Goal: Task Accomplishment & Management: Manage account settings

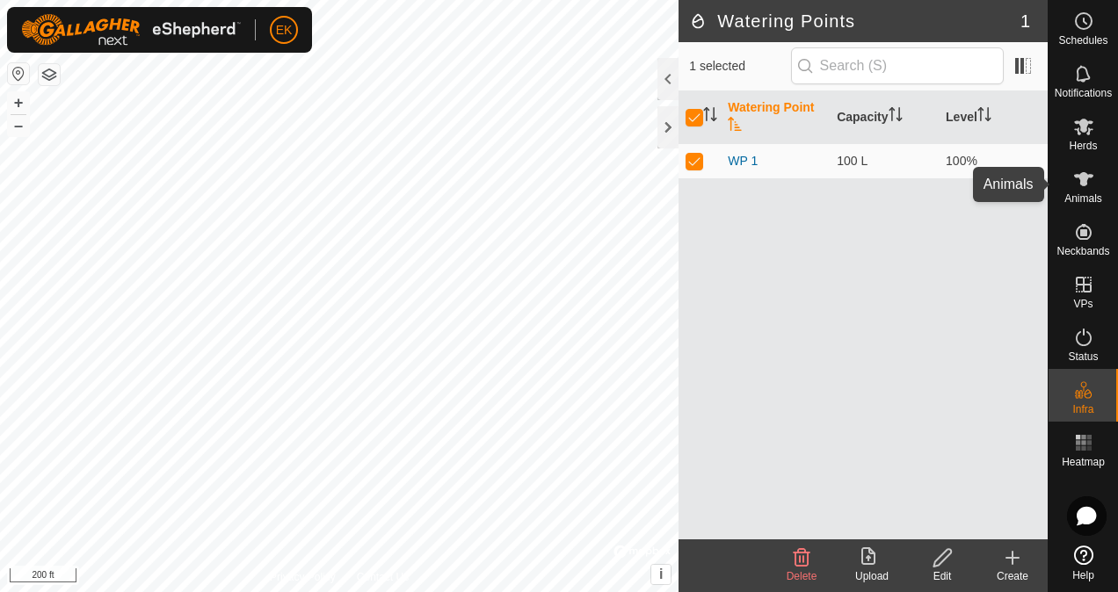
click at [1080, 185] on icon at bounding box center [1083, 179] width 19 height 14
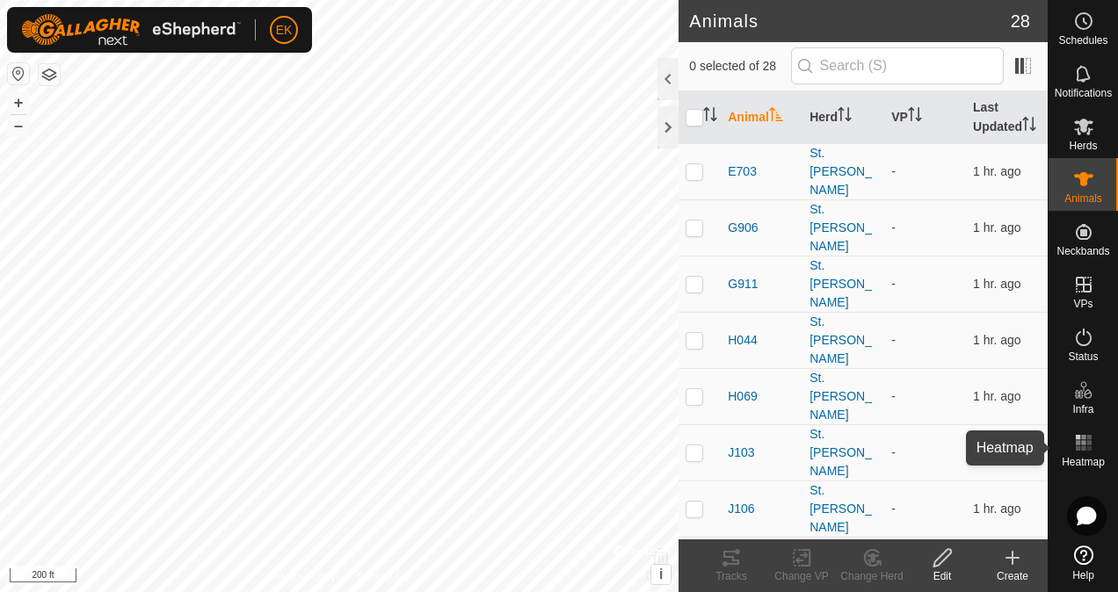
click at [1085, 447] on icon at bounding box center [1083, 442] width 21 height 21
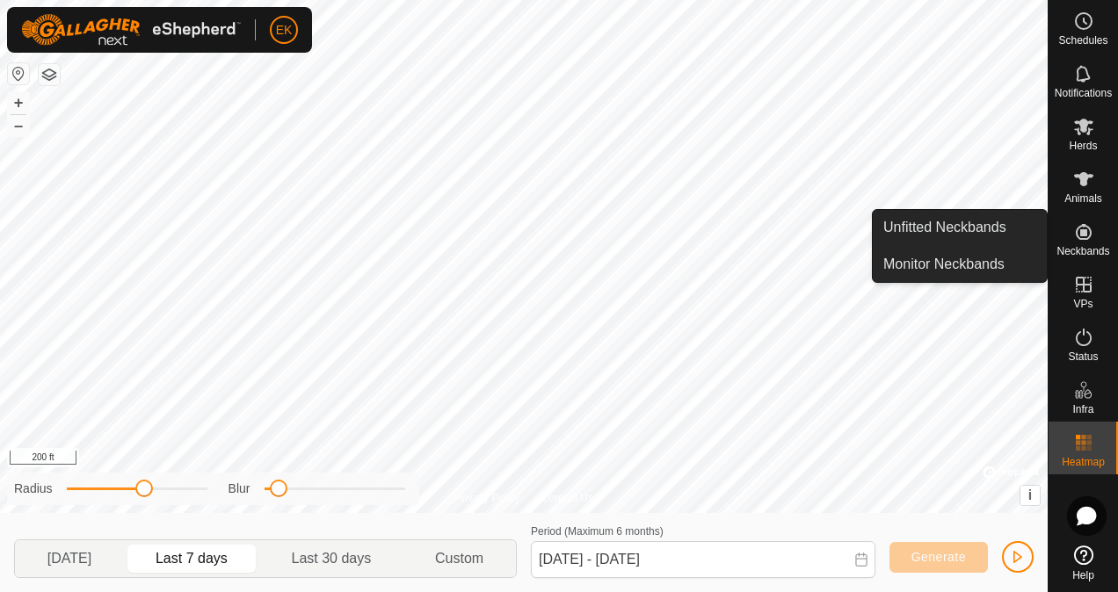
click at [1083, 251] on span "Neckbands" at bounding box center [1082, 251] width 53 height 11
click at [1013, 262] on link "Monitor Neckbands" at bounding box center [960, 264] width 174 height 35
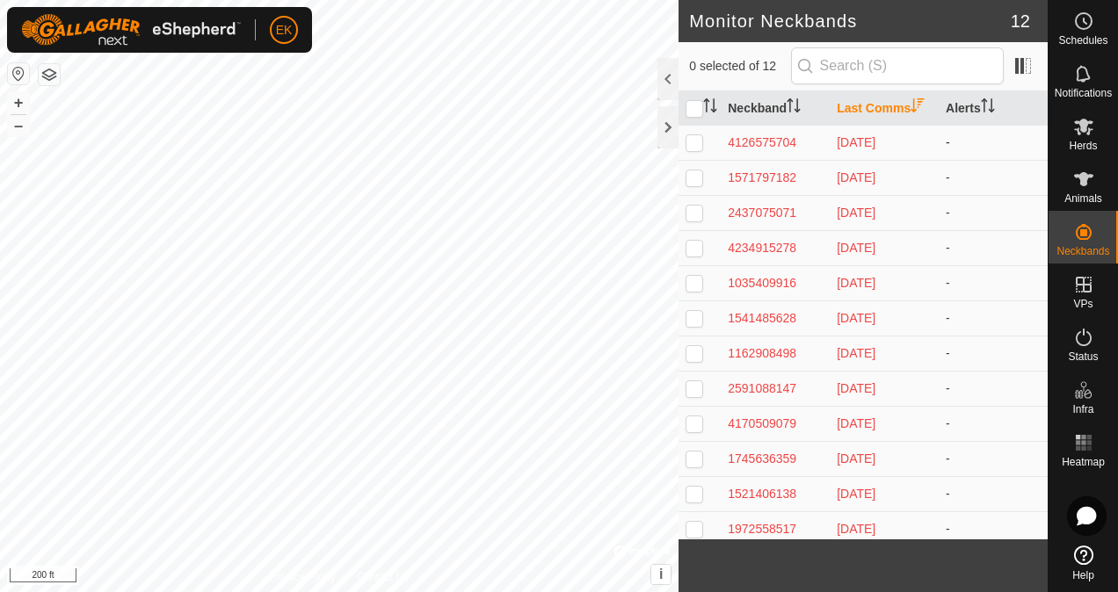
click at [688, 142] on p-checkbox at bounding box center [694, 142] width 18 height 14
click at [695, 143] on p-checkbox at bounding box center [694, 142] width 18 height 14
checkbox input "false"
click at [749, 137] on div "4126575704" at bounding box center [775, 143] width 95 height 18
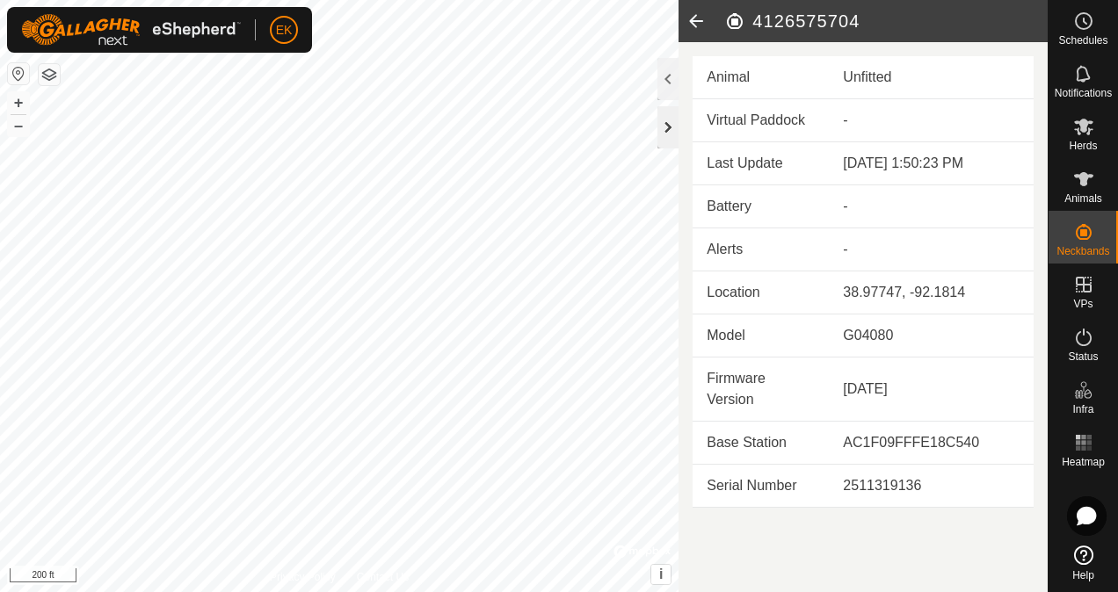
click at [671, 130] on div at bounding box center [667, 127] width 21 height 42
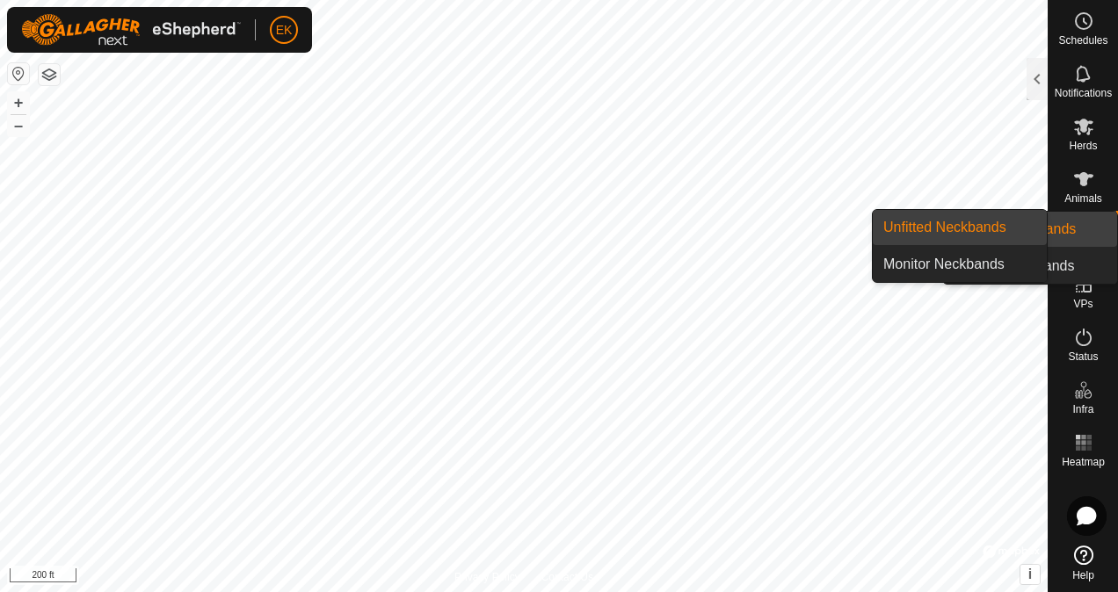
click at [1080, 244] on es-neckbands-svg-icon at bounding box center [1084, 232] width 32 height 28
click at [969, 228] on link "Unfitted Neckbands" at bounding box center [960, 227] width 174 height 35
click at [1093, 236] on es-neckbands-svg-icon at bounding box center [1084, 232] width 32 height 28
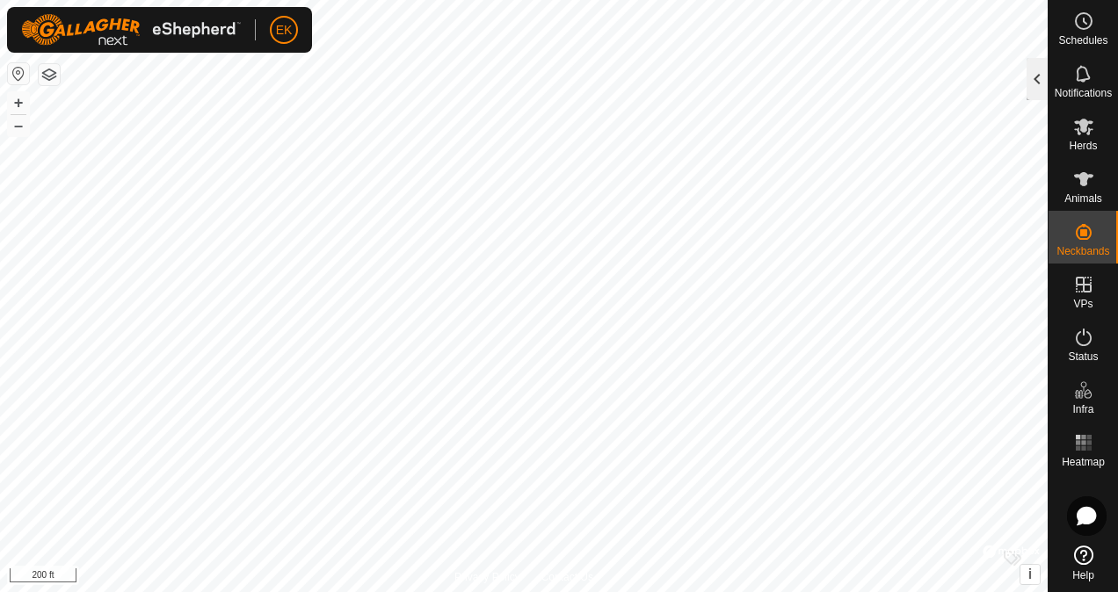
click at [1030, 76] on div at bounding box center [1036, 79] width 21 height 42
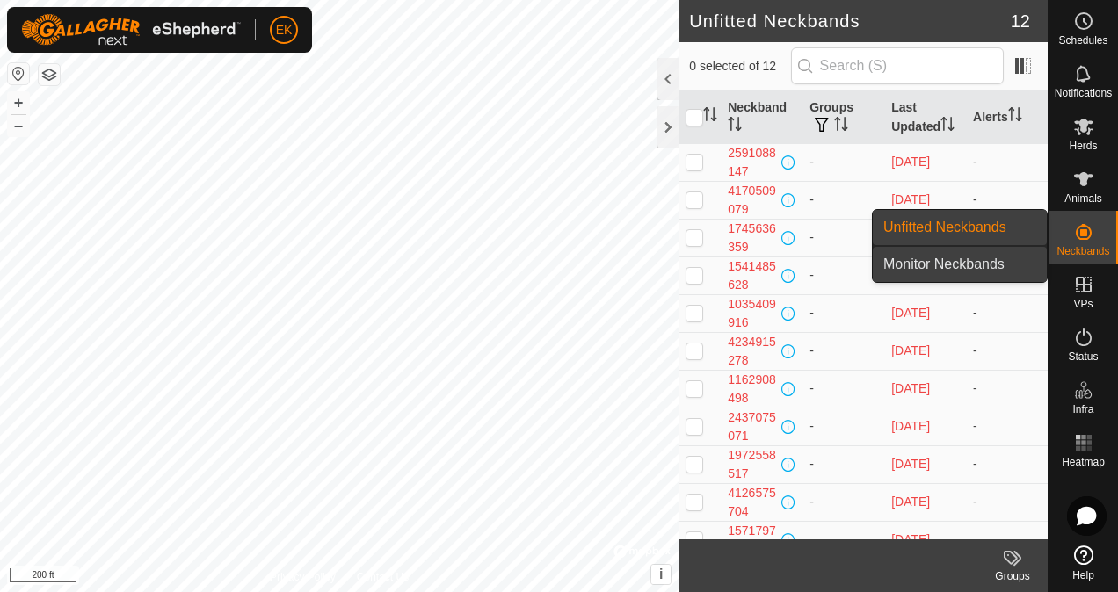
click at [989, 271] on link "Monitor Neckbands" at bounding box center [960, 264] width 174 height 35
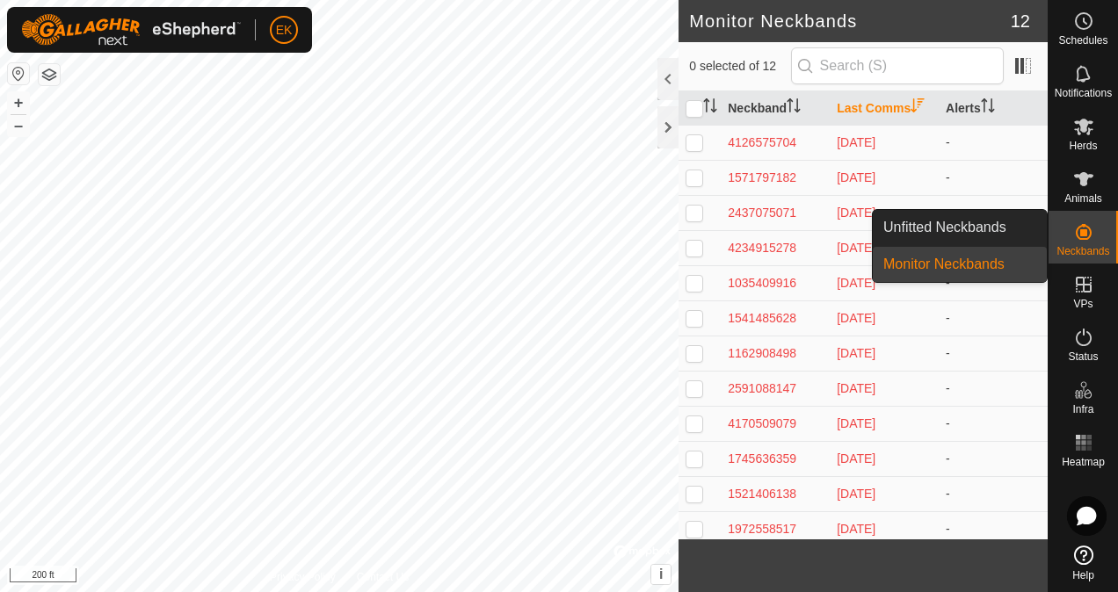
click at [1001, 220] on link "Unfitted Neckbands" at bounding box center [960, 227] width 174 height 35
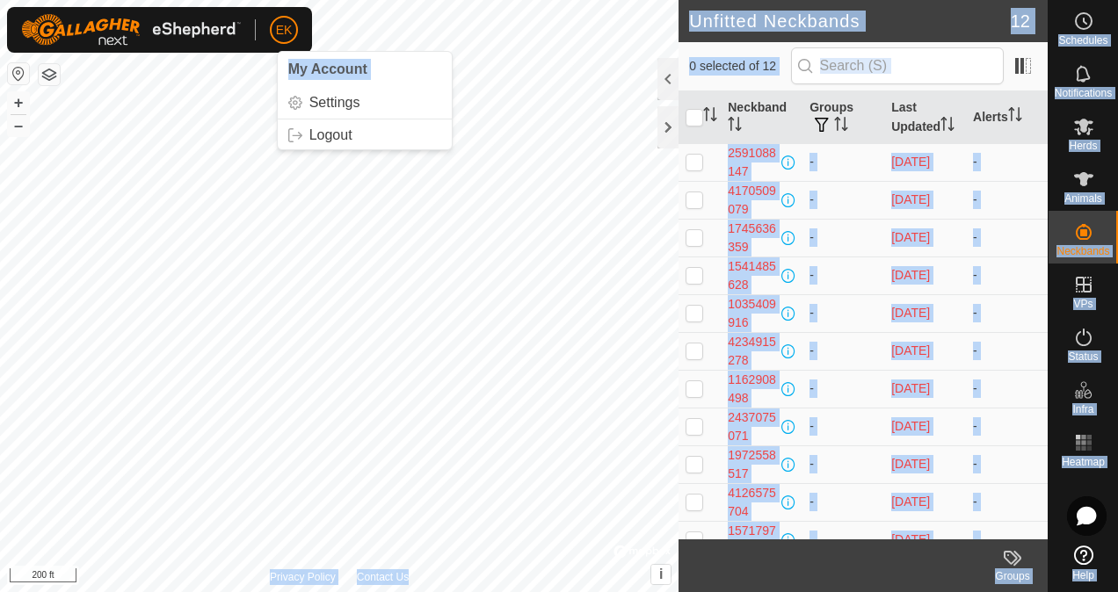
click at [258, 68] on div "EK My Account Settings Logout Schedules Notifications Herds Animals Neckbands V…" at bounding box center [559, 296] width 1118 height 592
click at [285, 29] on span "EK" at bounding box center [284, 30] width 17 height 18
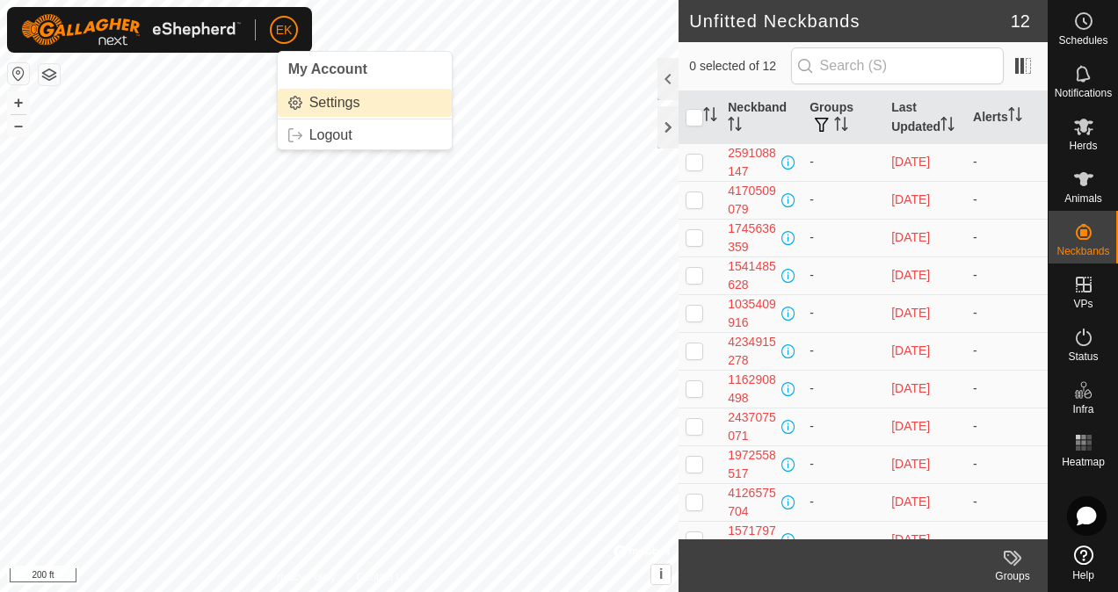
click at [308, 109] on link "Settings" at bounding box center [365, 103] width 174 height 28
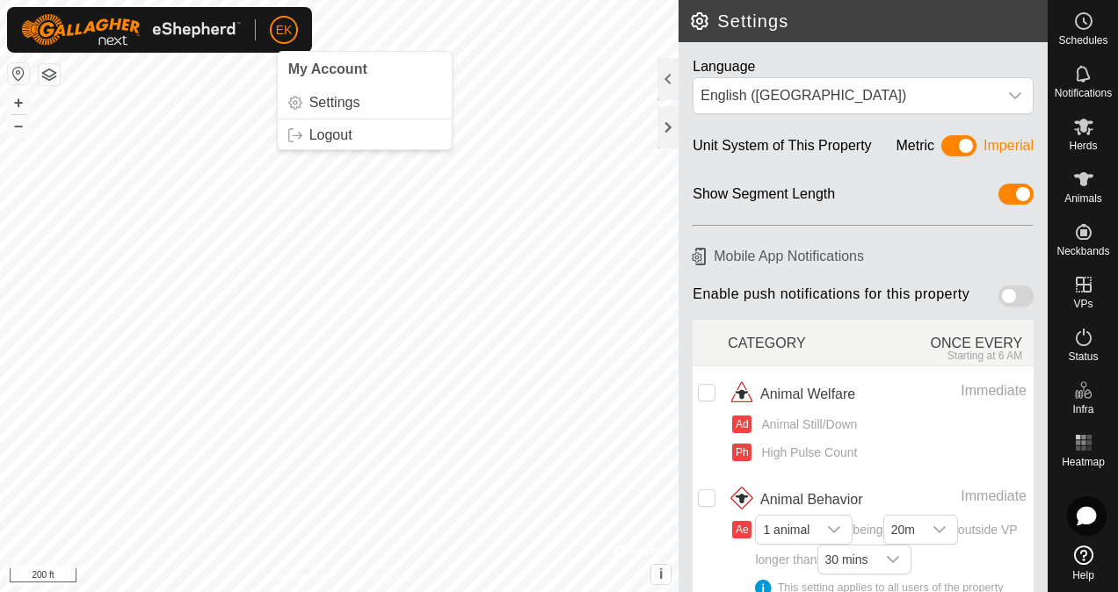
click at [278, 36] on span "EK" at bounding box center [284, 30] width 17 height 18
click at [316, 68] on span "My Account" at bounding box center [327, 69] width 79 height 15
click at [285, 38] on span "EK" at bounding box center [284, 30] width 17 height 18
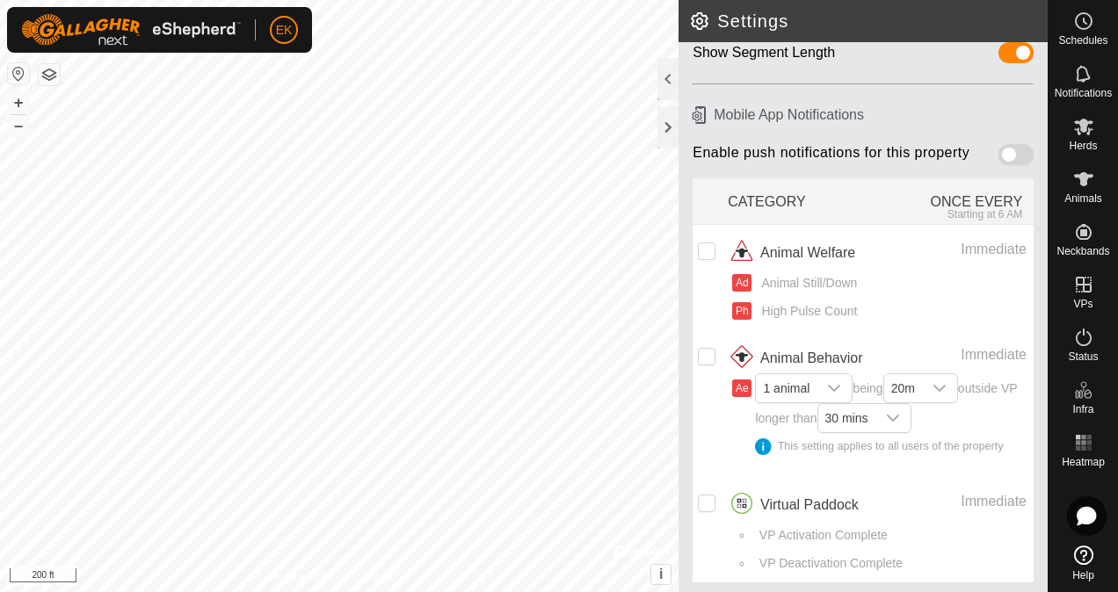
scroll to position [142, 0]
click at [998, 151] on span at bounding box center [1015, 153] width 35 height 21
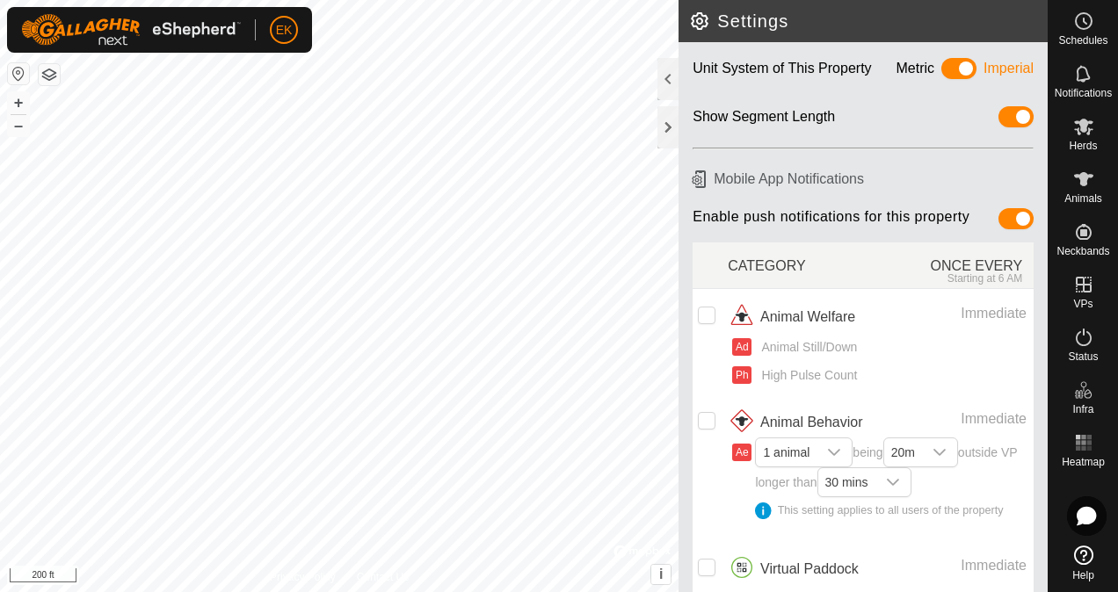
scroll to position [0, 0]
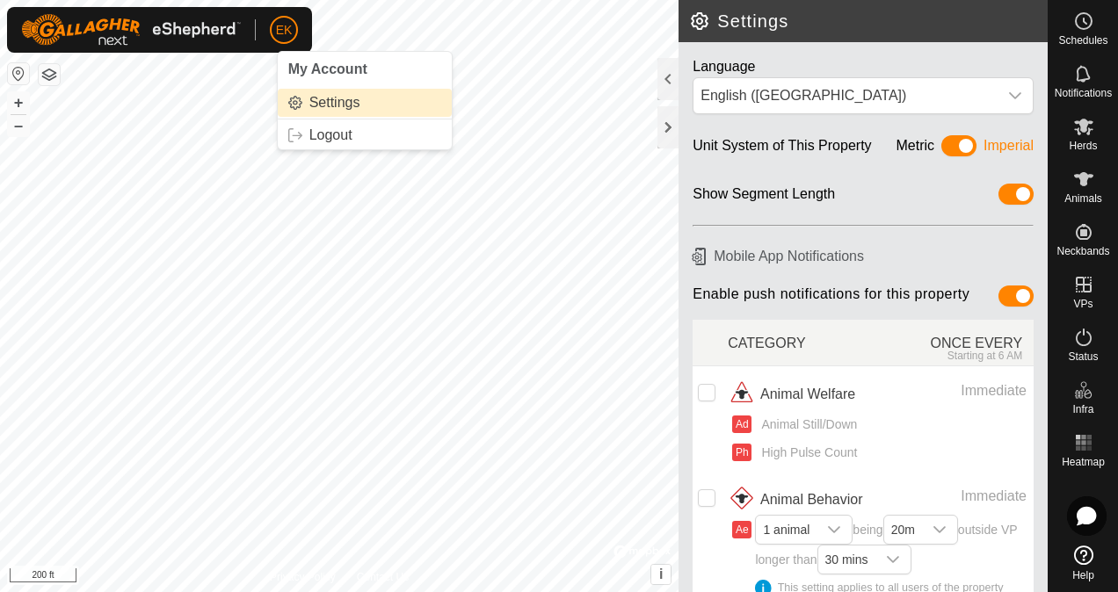
click at [302, 112] on link "Settings" at bounding box center [365, 103] width 174 height 28
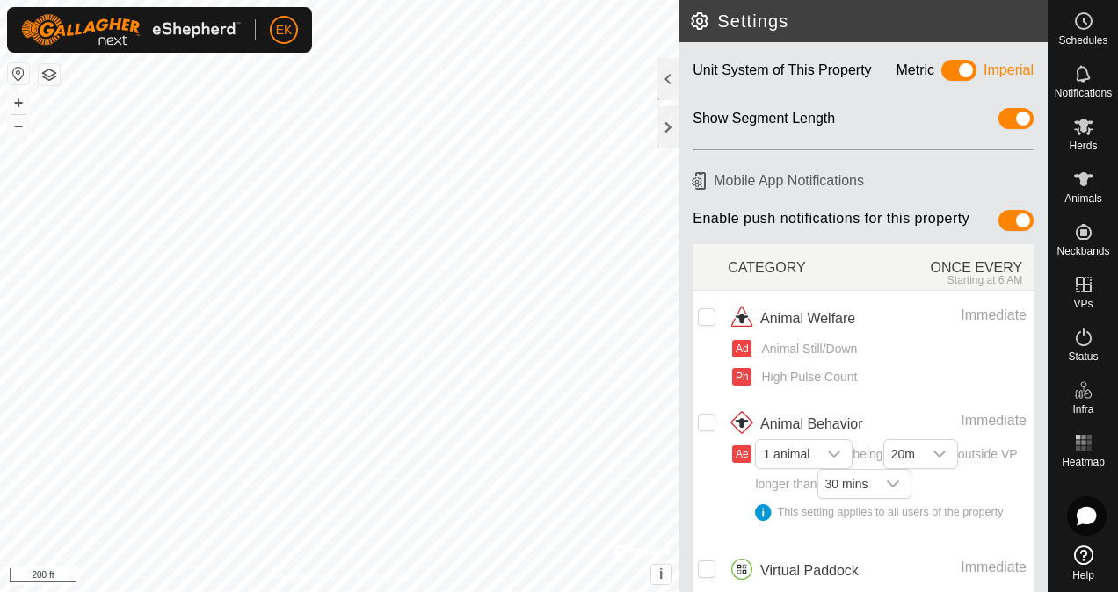
scroll to position [142, 0]
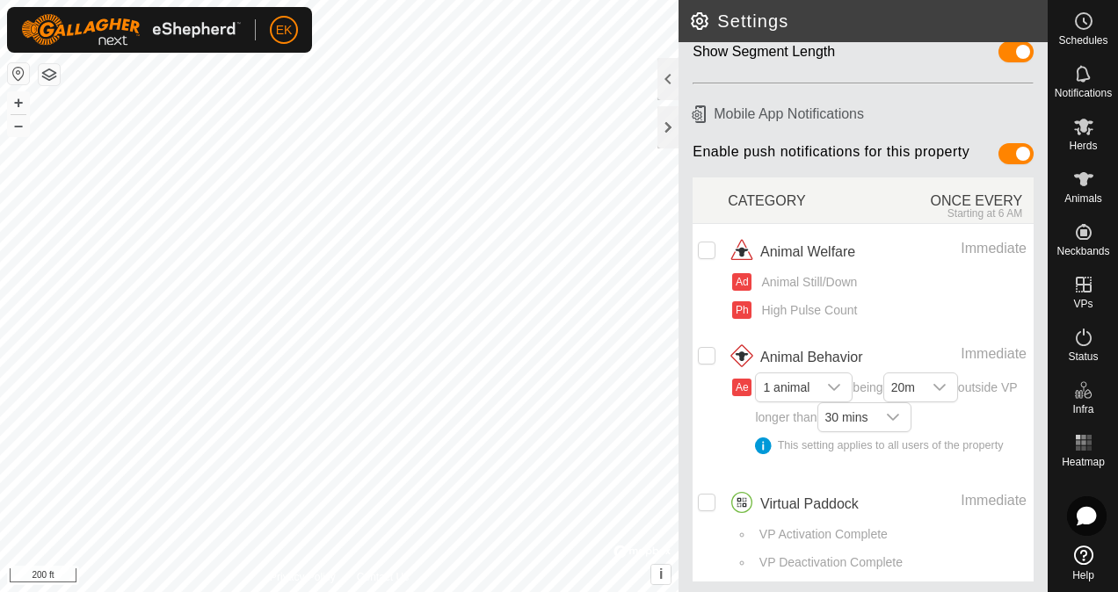
click at [469, 591] on html "EK Schedules Notifications Herds Animals Neckbands VPs Status Infra Heatmap Hel…" at bounding box center [559, 296] width 1118 height 592
click at [18, 105] on button "+" at bounding box center [18, 102] width 21 height 21
click at [13, 98] on button "+" at bounding box center [18, 102] width 21 height 21
click at [678, 136] on div at bounding box center [667, 127] width 21 height 42
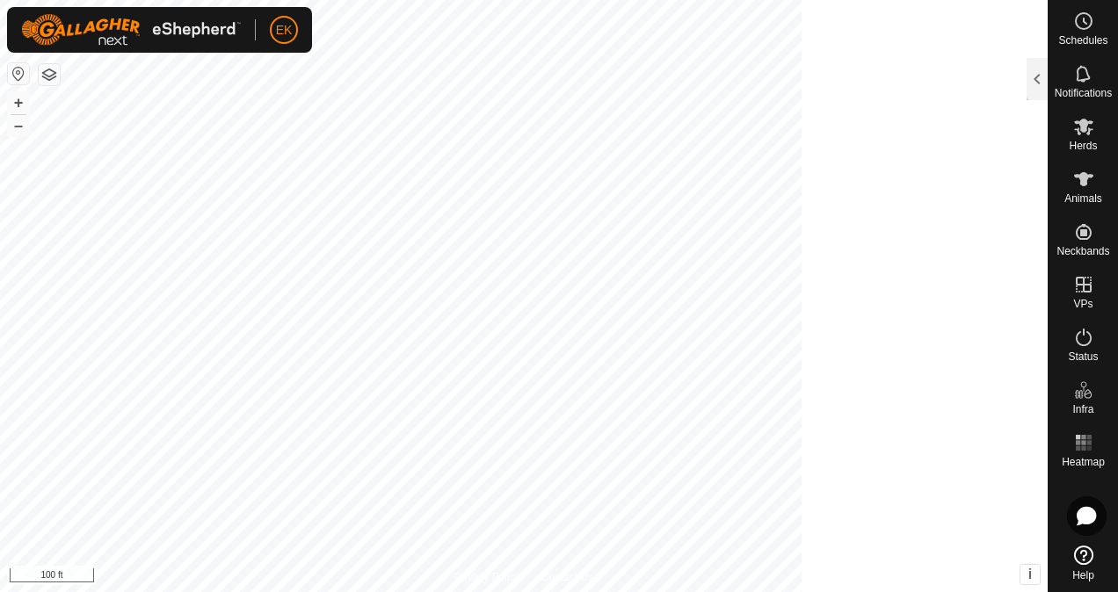
scroll to position [199, 0]
